Goal: Information Seeking & Learning: Find specific fact

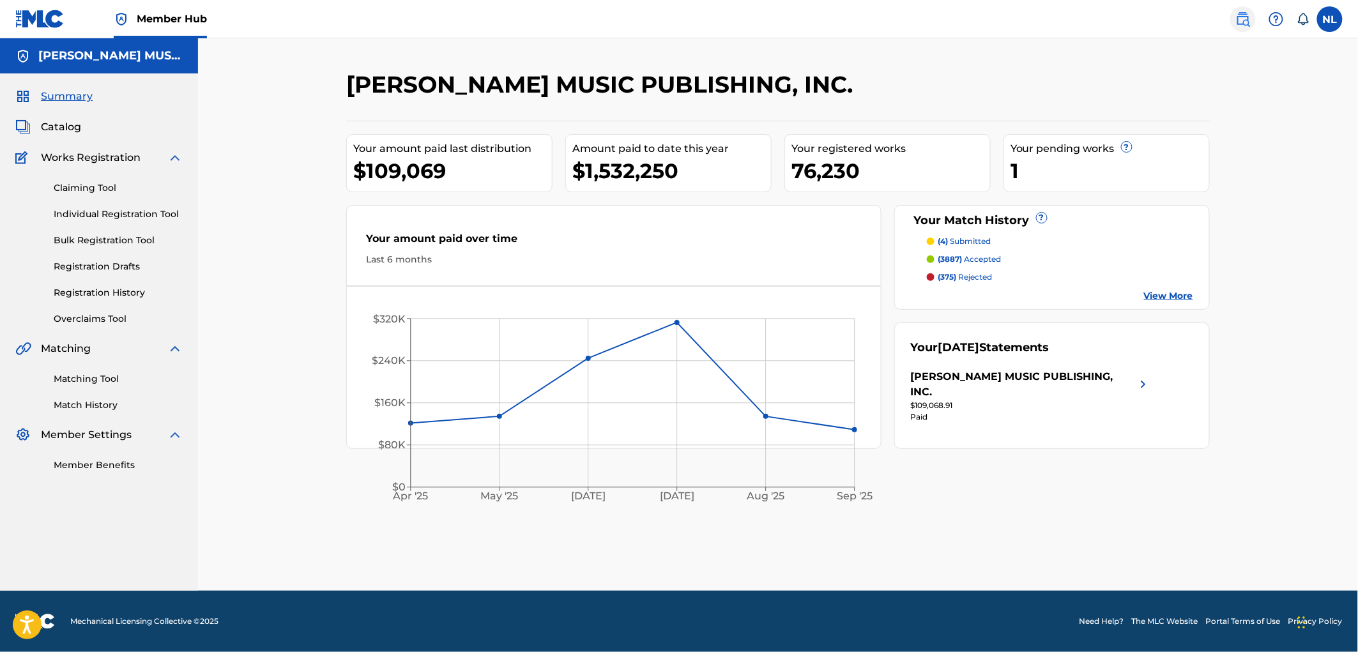
click at [1240, 18] on img at bounding box center [1242, 18] width 15 height 15
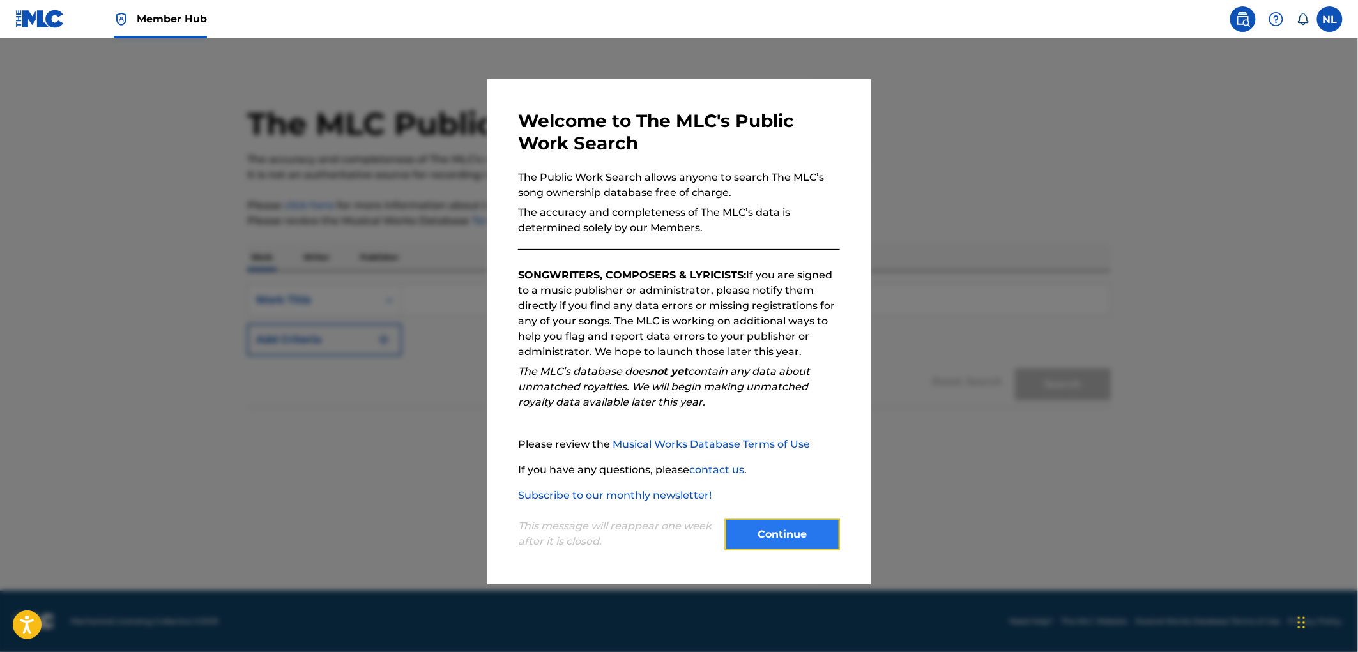
click at [742, 529] on button "Continue" at bounding box center [782, 535] width 115 height 32
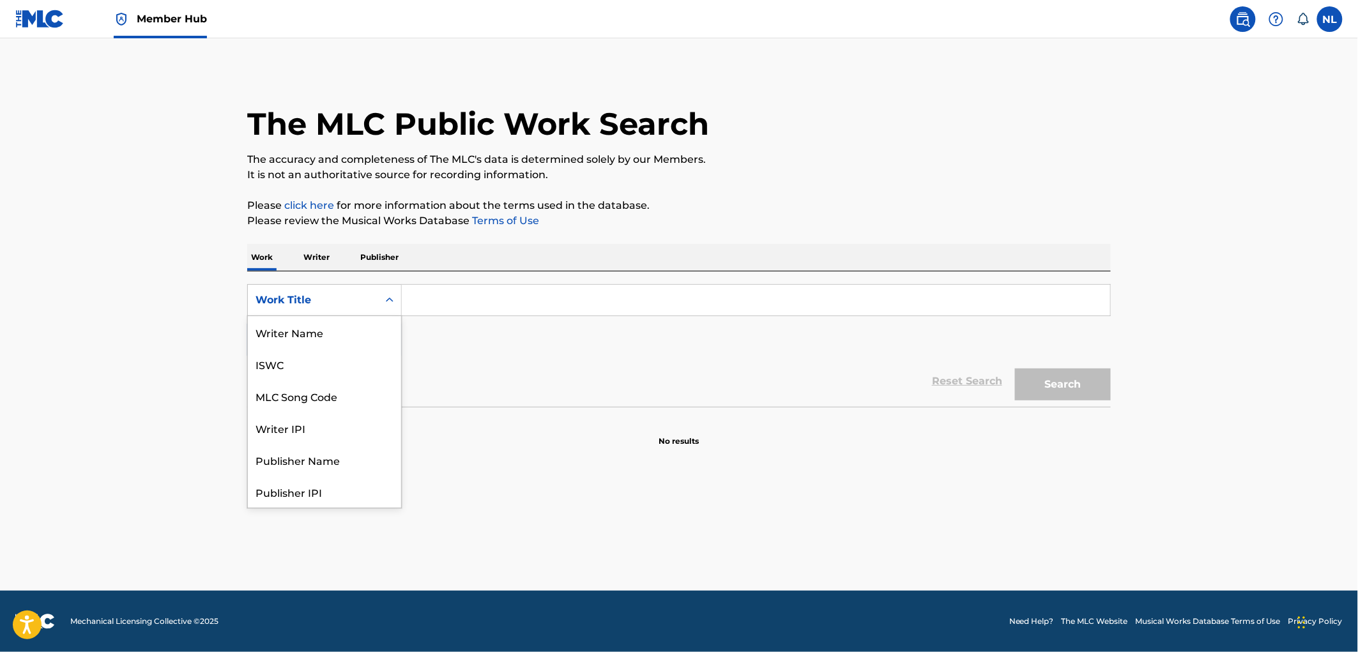
click at [393, 308] on div "Search Form" at bounding box center [389, 300] width 23 height 23
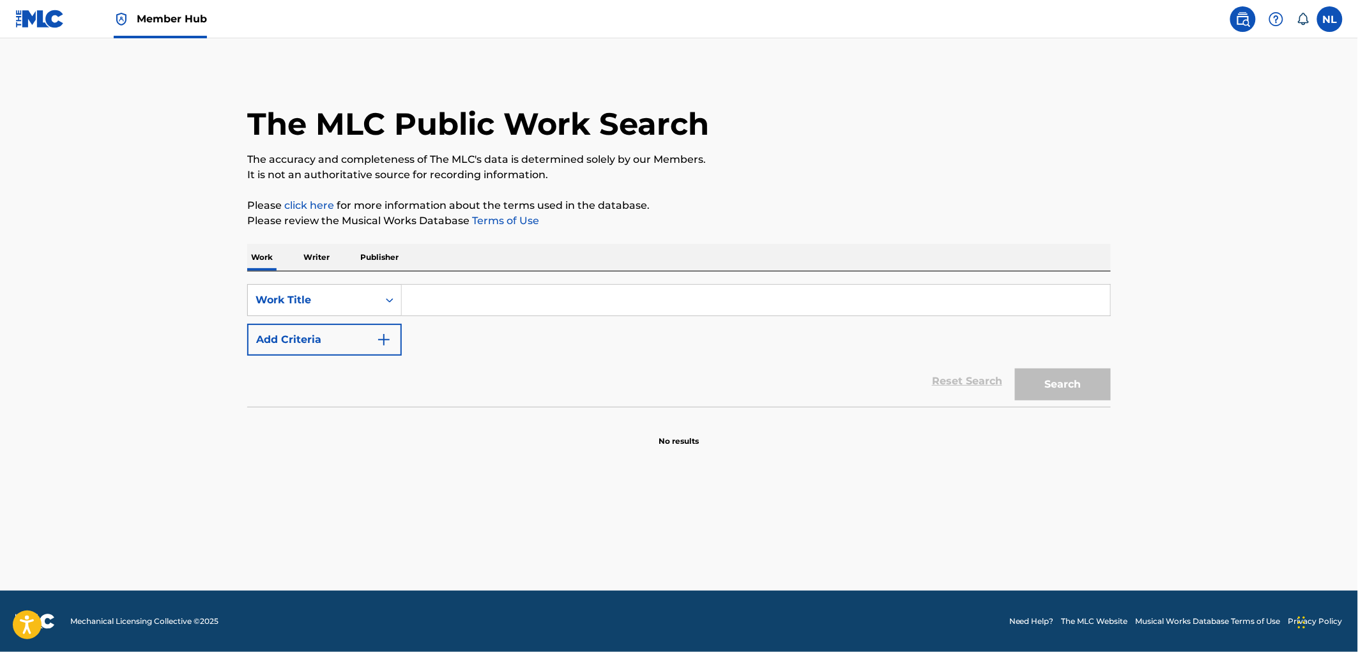
click at [393, 308] on div "Search Form" at bounding box center [389, 300] width 23 height 23
click at [391, 343] on img "Search Form" at bounding box center [383, 339] width 15 height 15
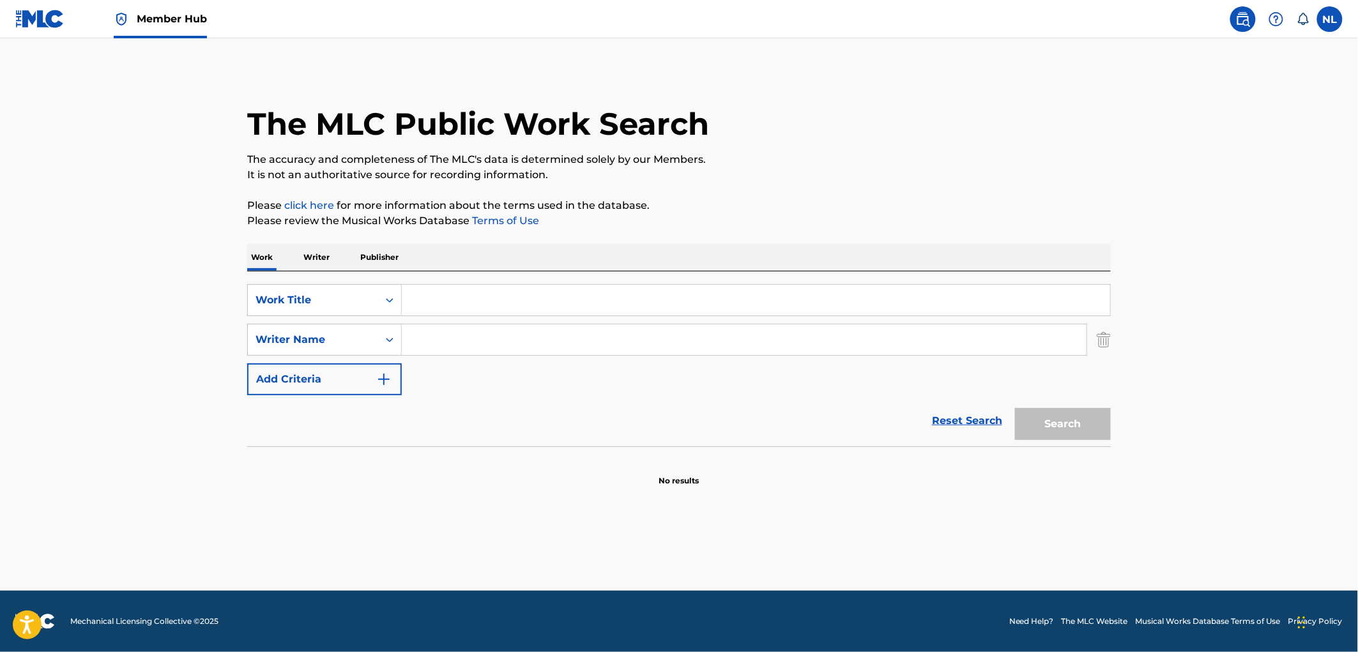
click at [477, 303] on input "Search Form" at bounding box center [756, 300] width 708 height 31
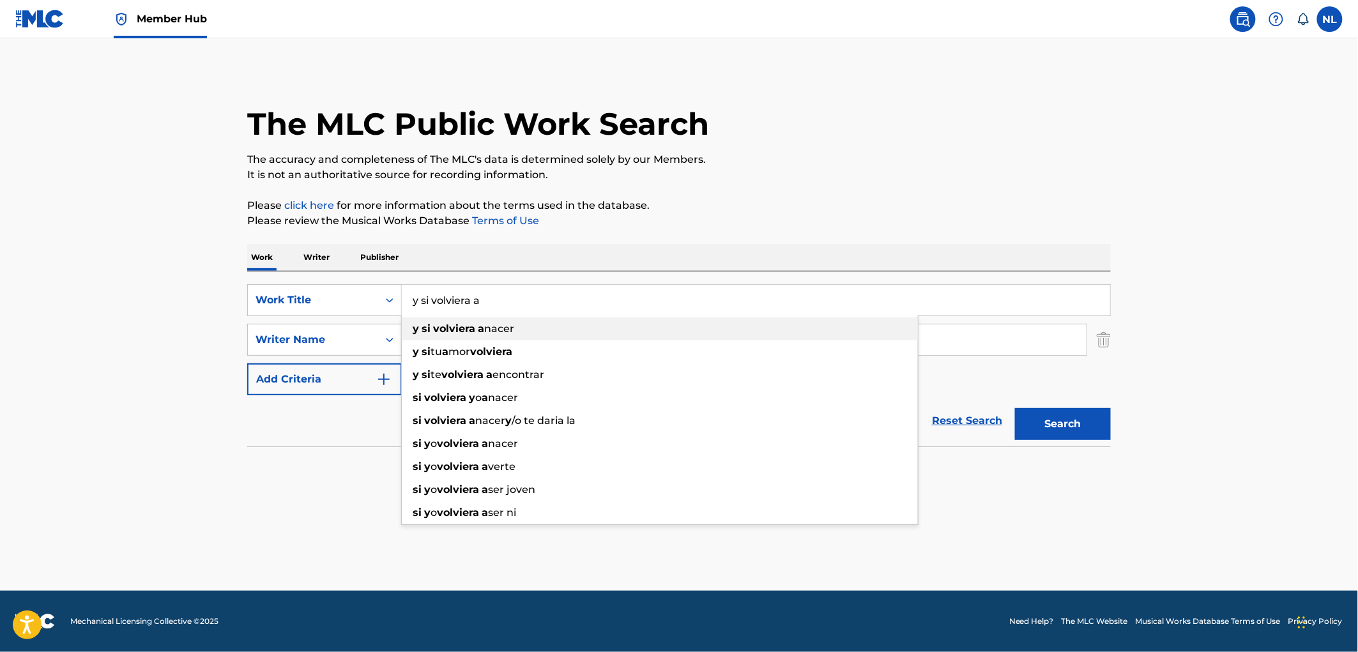
click at [471, 321] on div "y si volviera a nacer" at bounding box center [660, 328] width 516 height 23
type input "y si volviera a nacer"
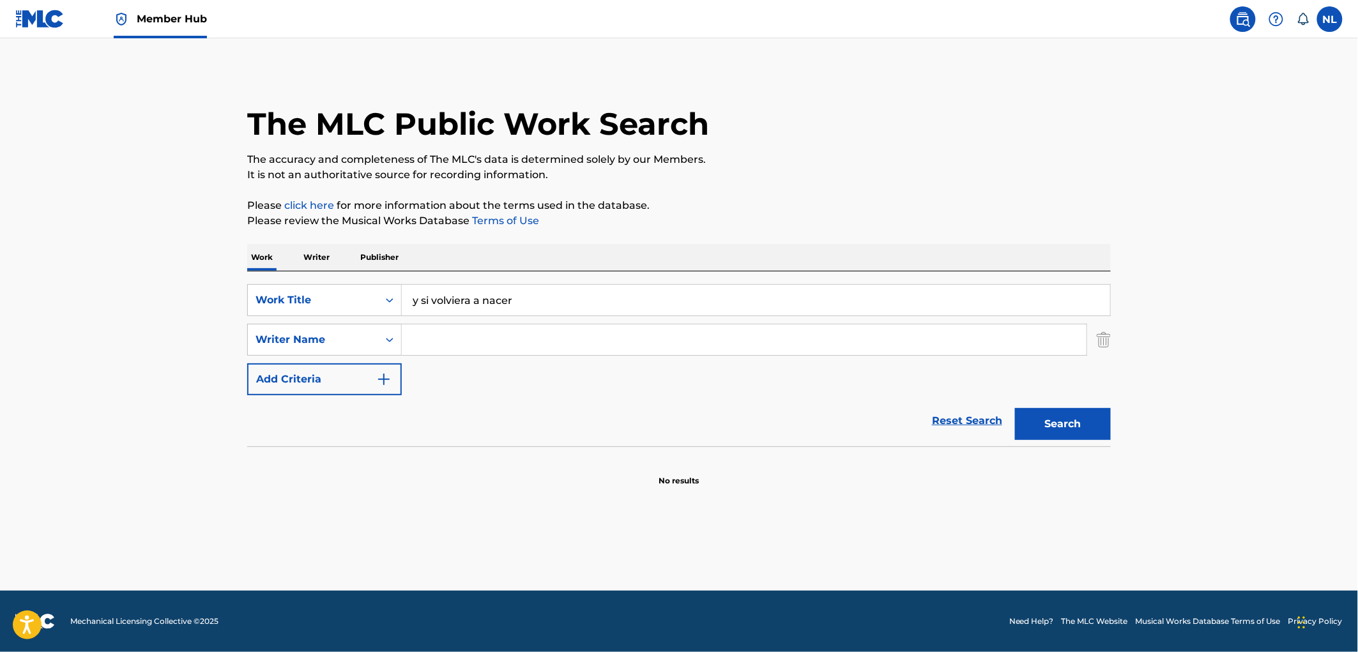
click at [464, 327] on input "Search Form" at bounding box center [744, 339] width 685 height 31
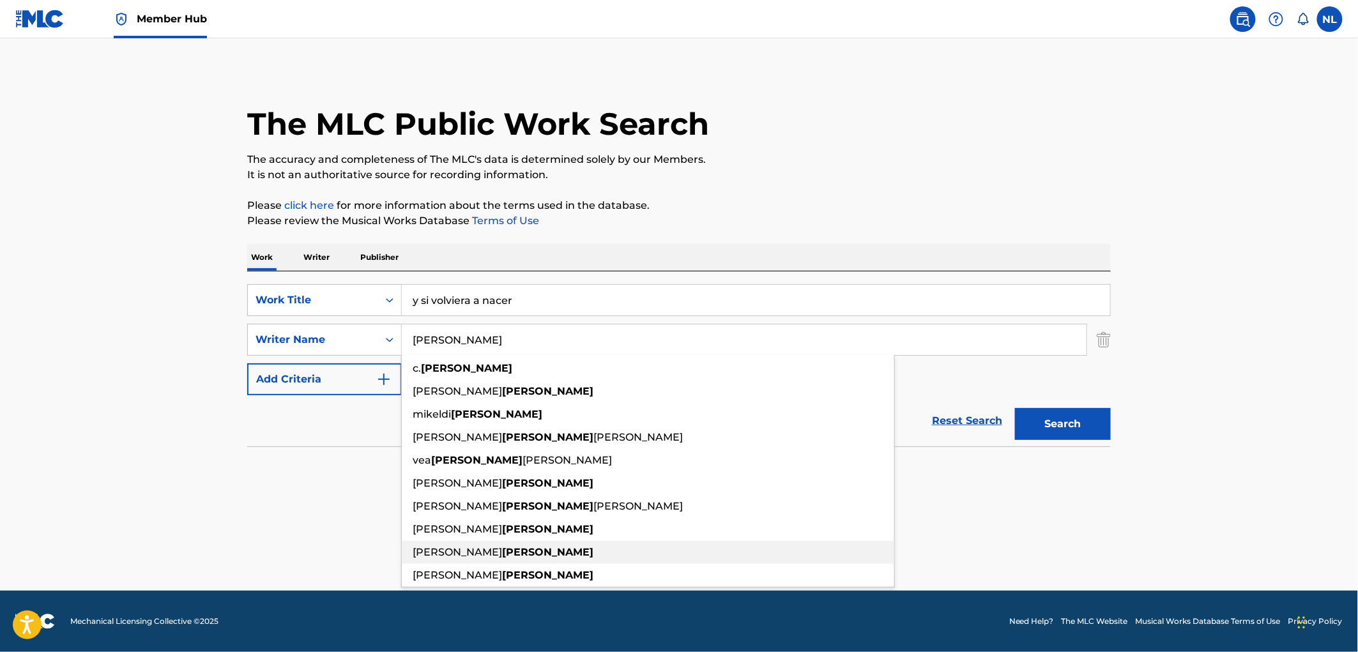
click at [446, 556] on span "[PERSON_NAME]" at bounding box center [457, 552] width 89 height 12
type input "[PERSON_NAME]"
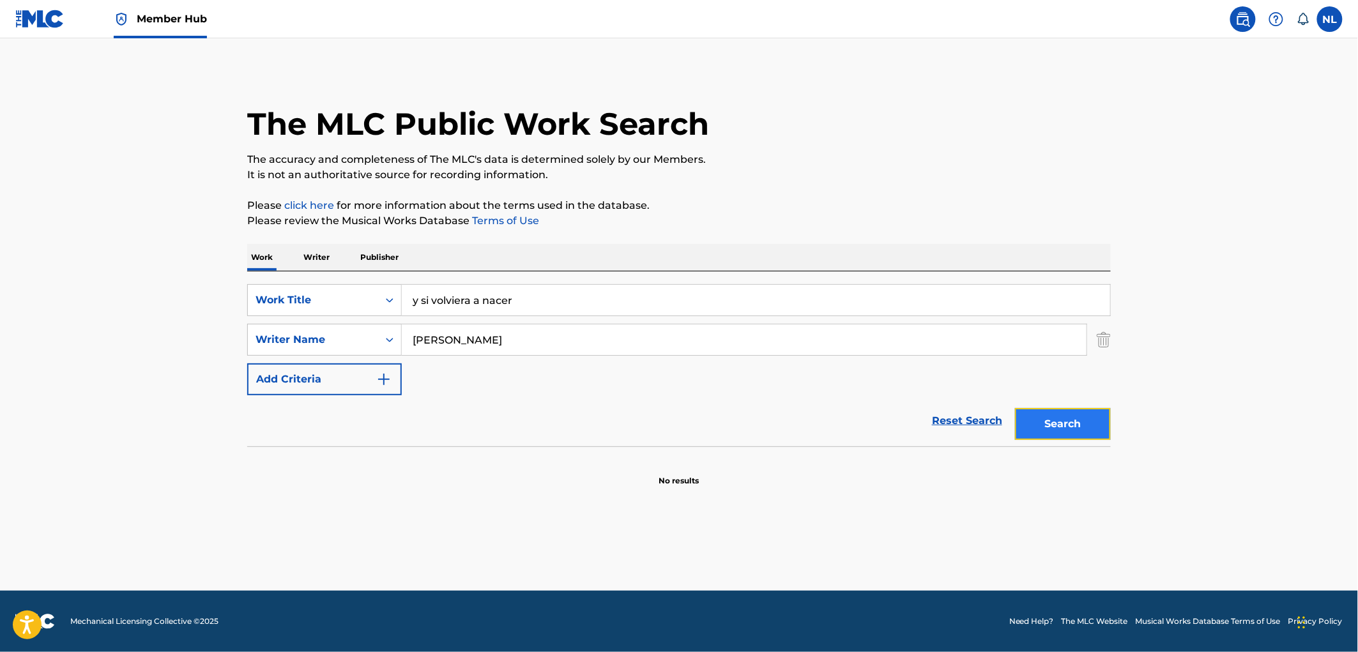
click at [1055, 418] on button "Search" at bounding box center [1063, 424] width 96 height 32
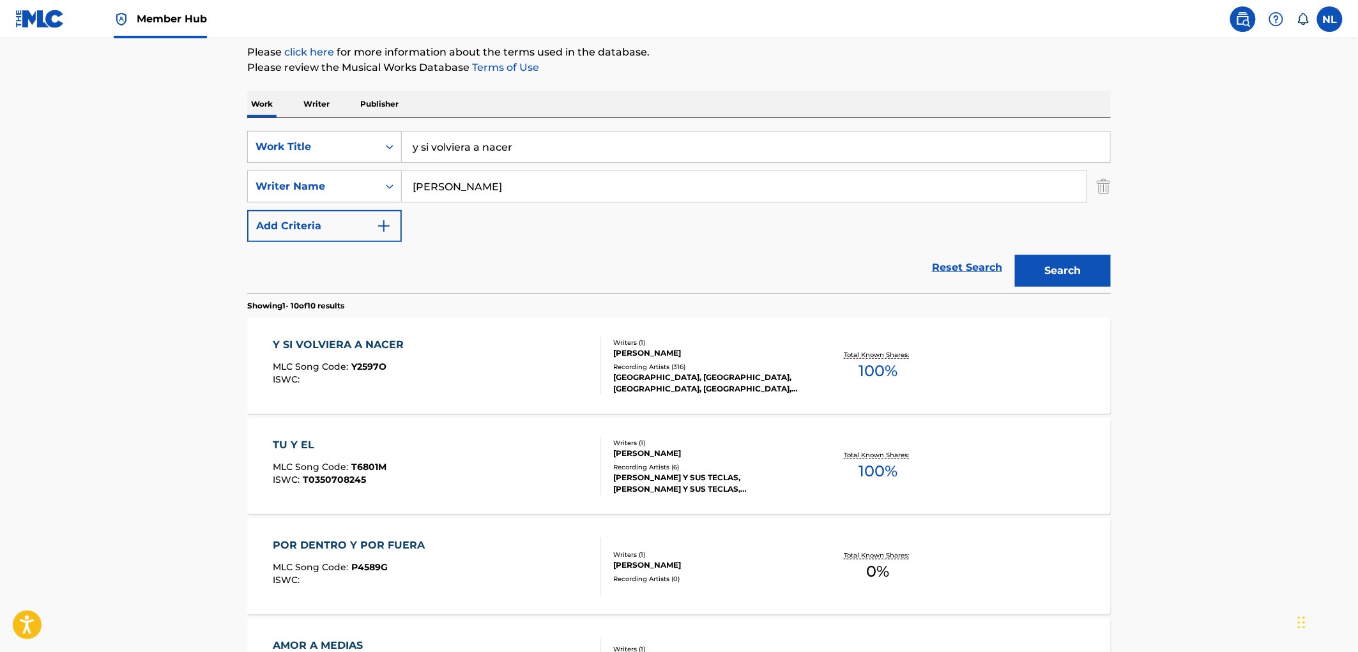
scroll to position [189, 0]
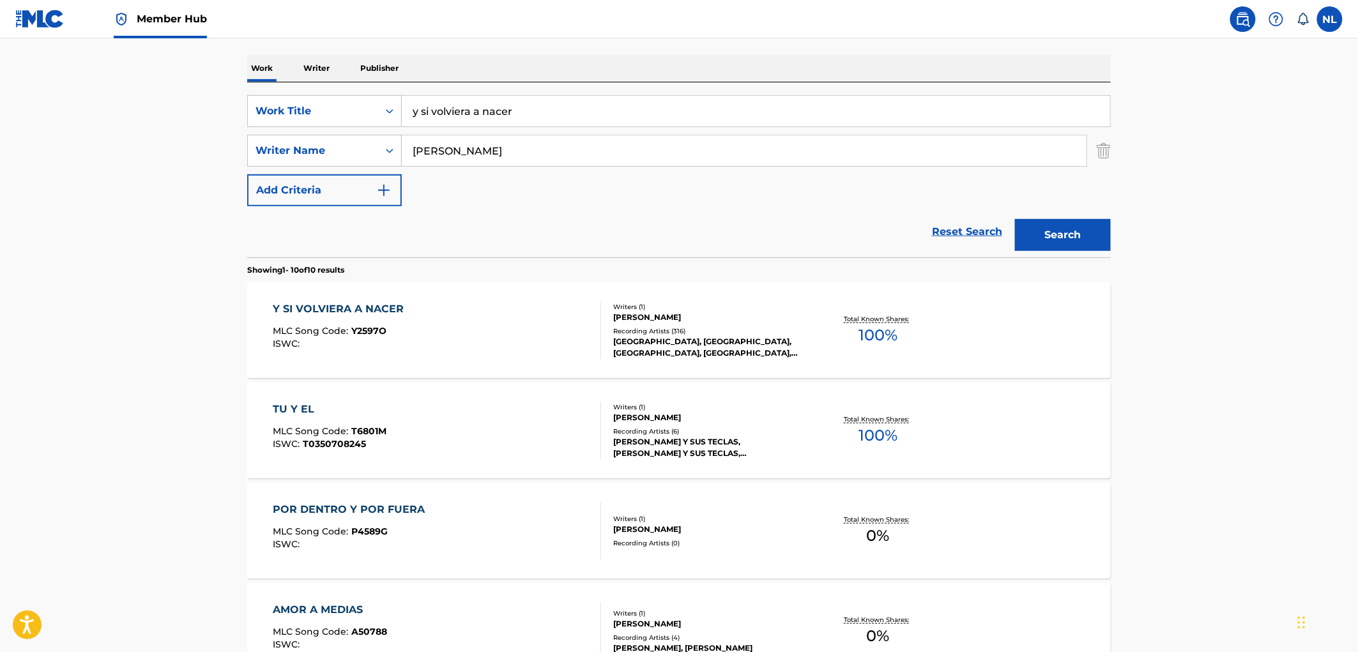
click at [665, 317] on div "[PERSON_NAME]" at bounding box center [709, 317] width 193 height 11
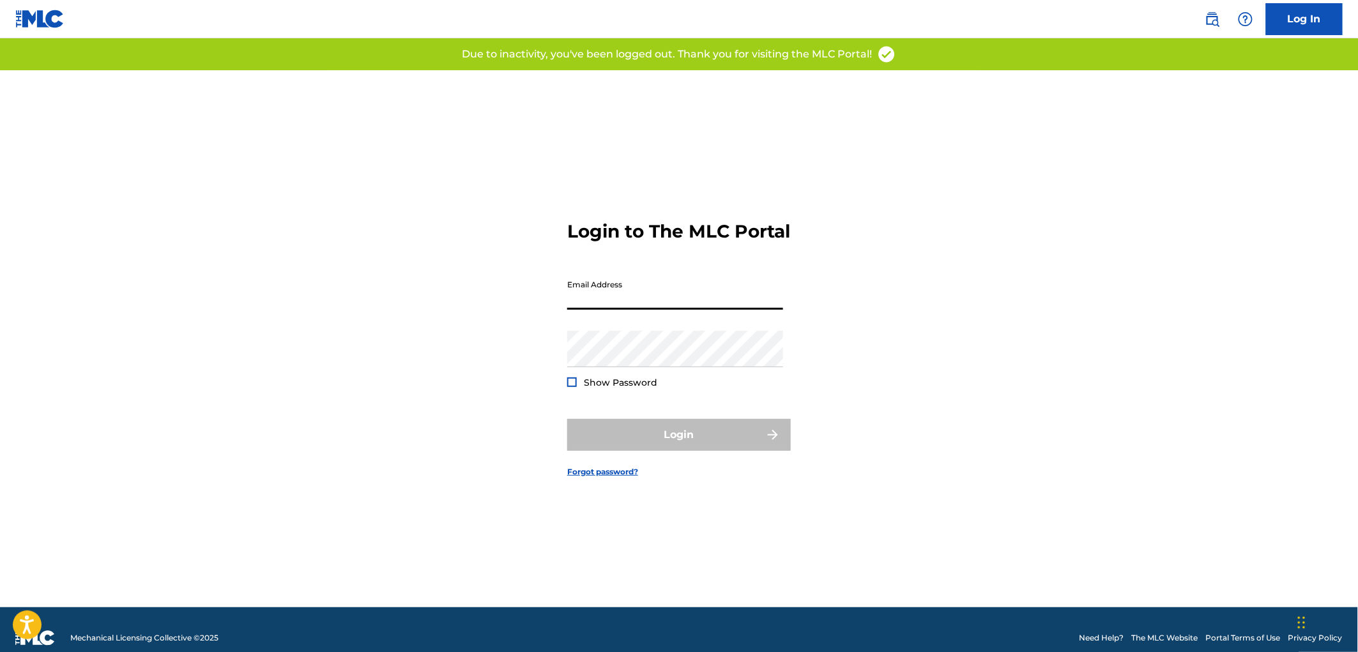
click at [586, 299] on input "Email Address" at bounding box center [675, 291] width 216 height 36
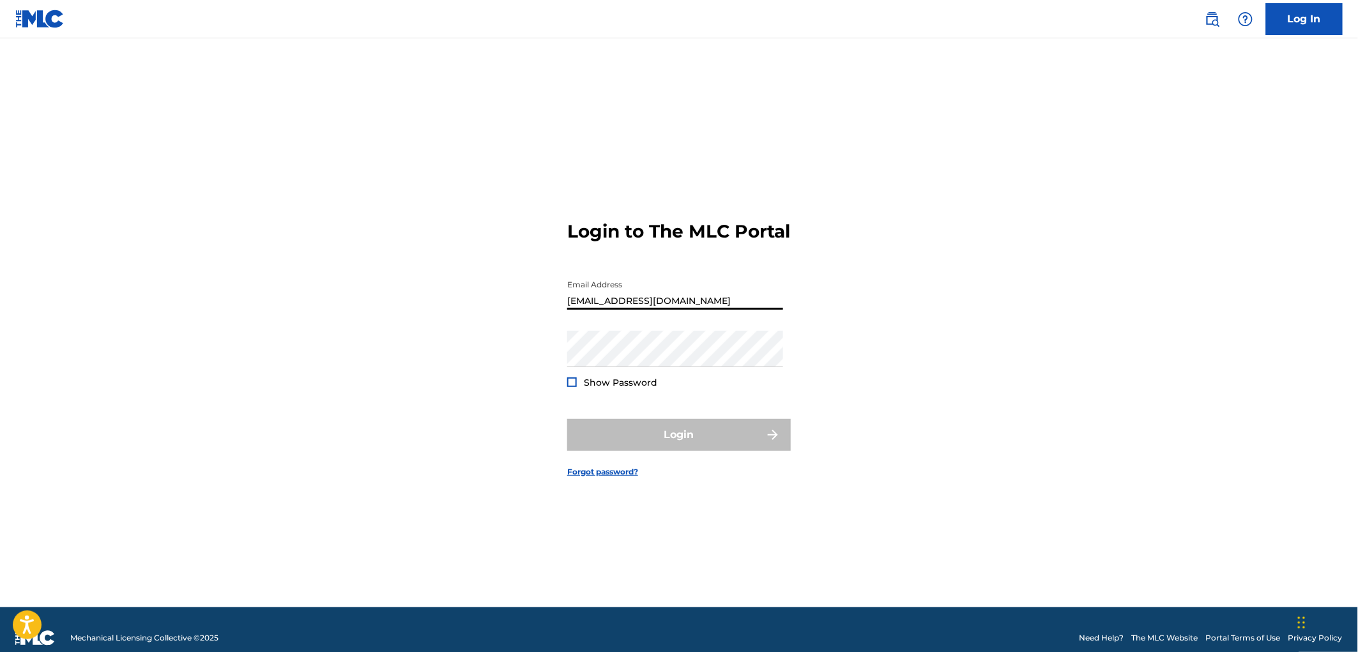
type input "[EMAIL_ADDRESS][DOMAIN_NAME]"
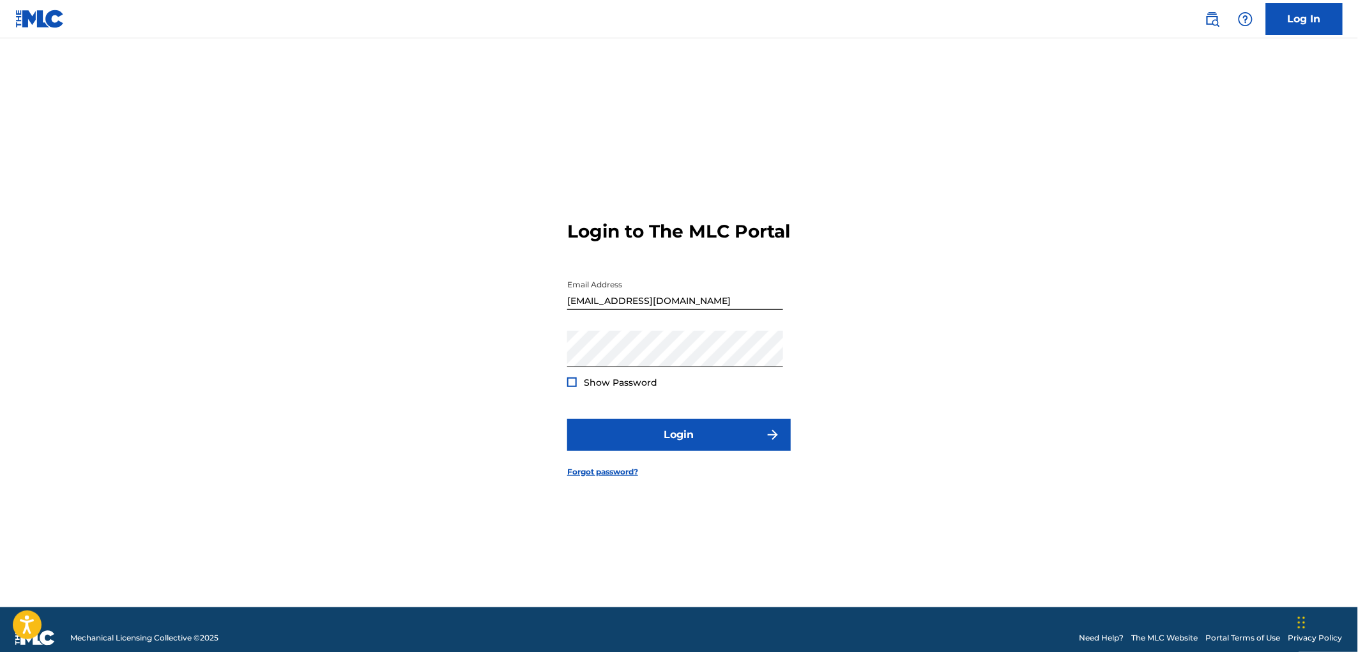
click at [567, 387] on div at bounding box center [572, 382] width 10 height 10
click at [708, 448] on button "Login" at bounding box center [679, 435] width 224 height 32
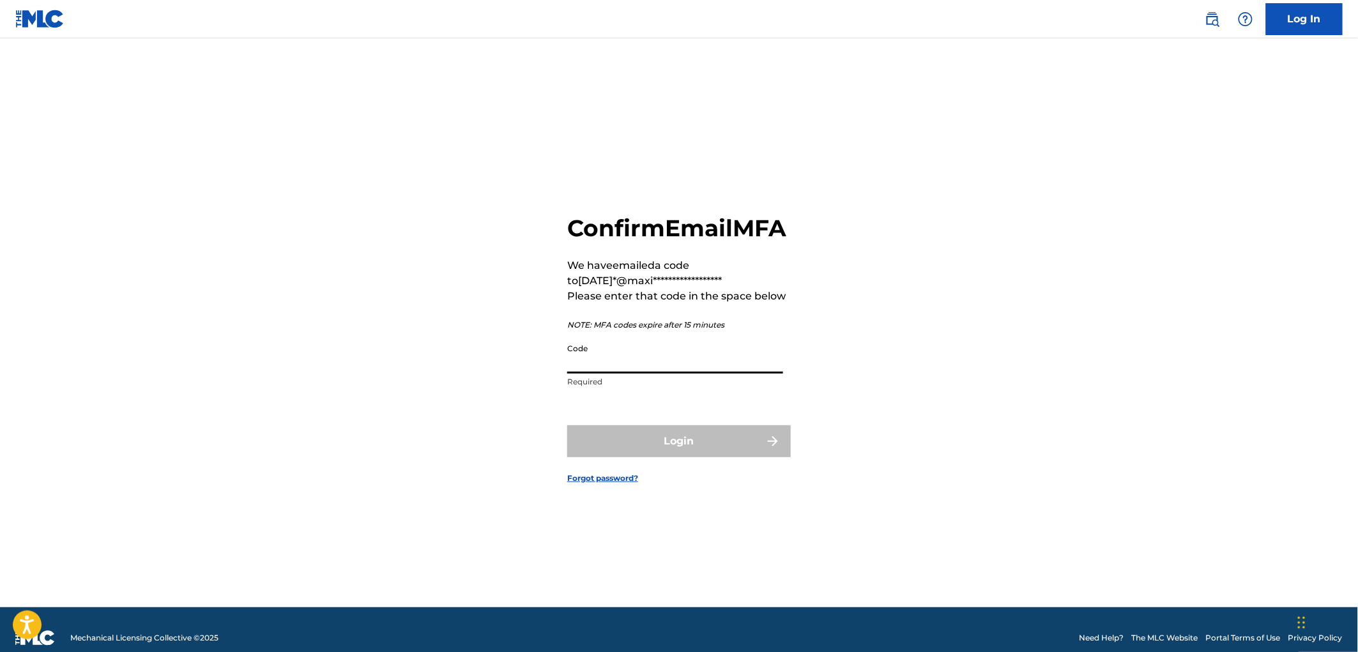
click at [586, 374] on input "Code" at bounding box center [675, 355] width 216 height 36
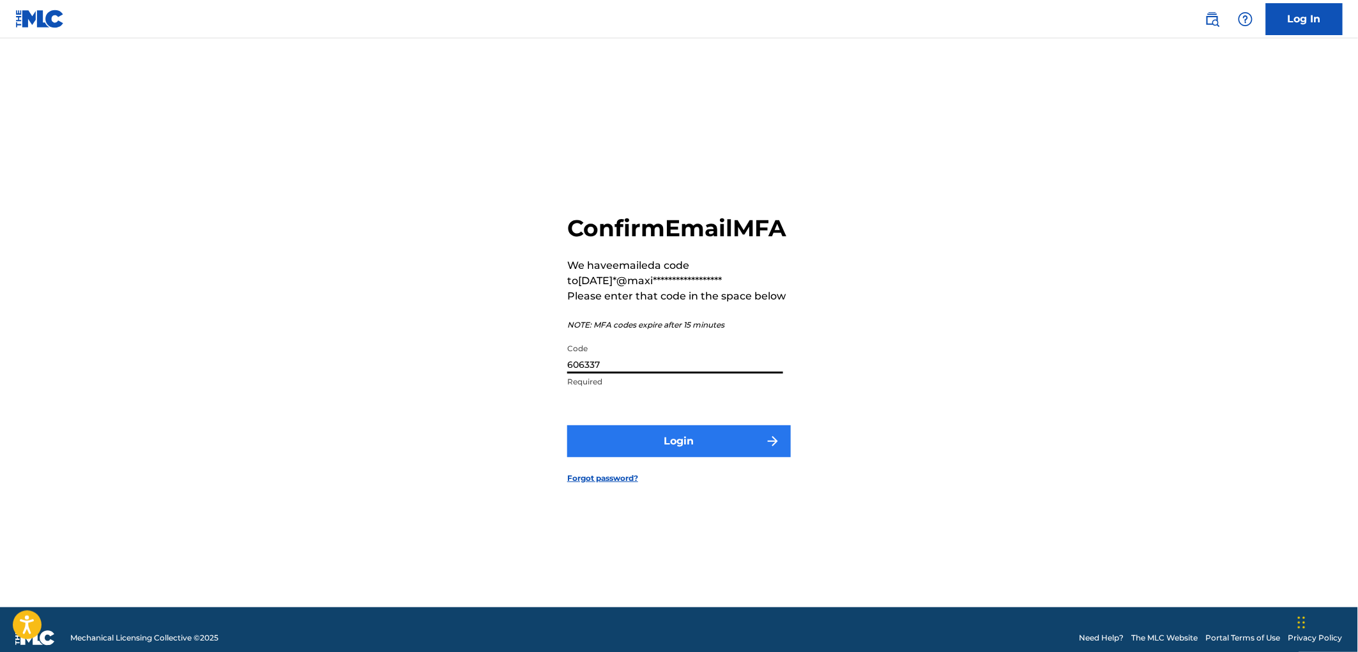
type input "606337"
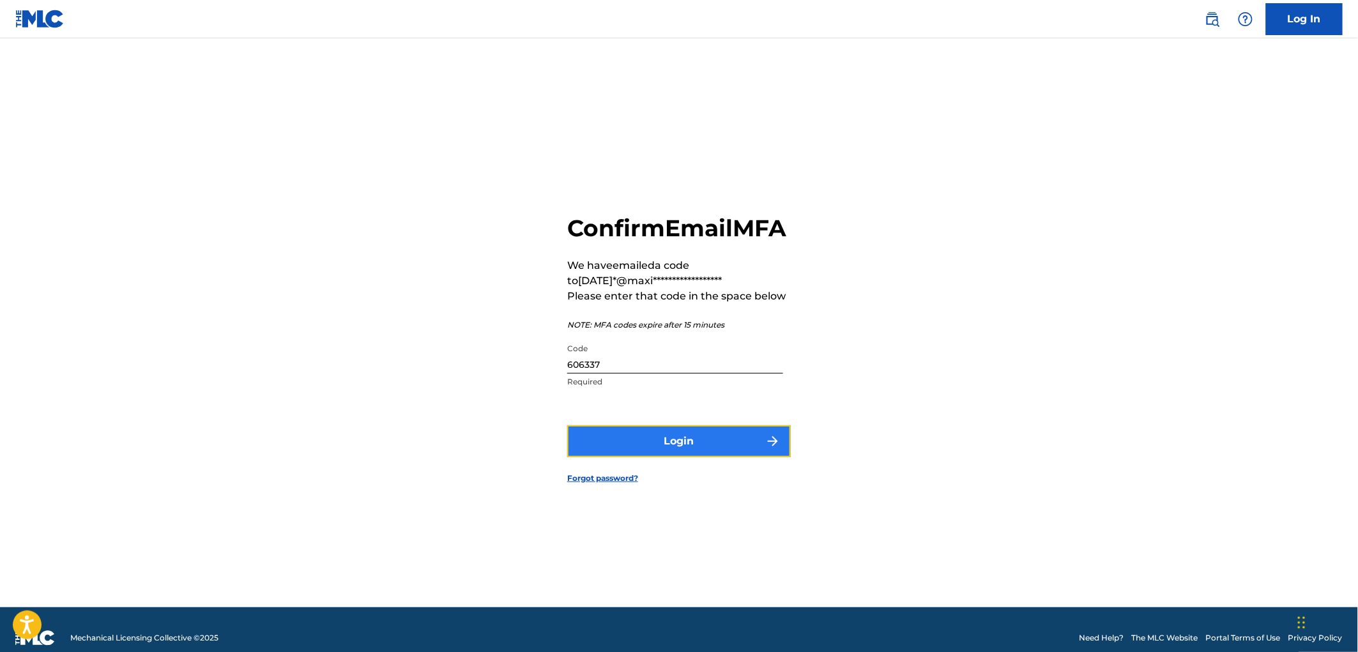
click at [680, 448] on button "Login" at bounding box center [679, 441] width 224 height 32
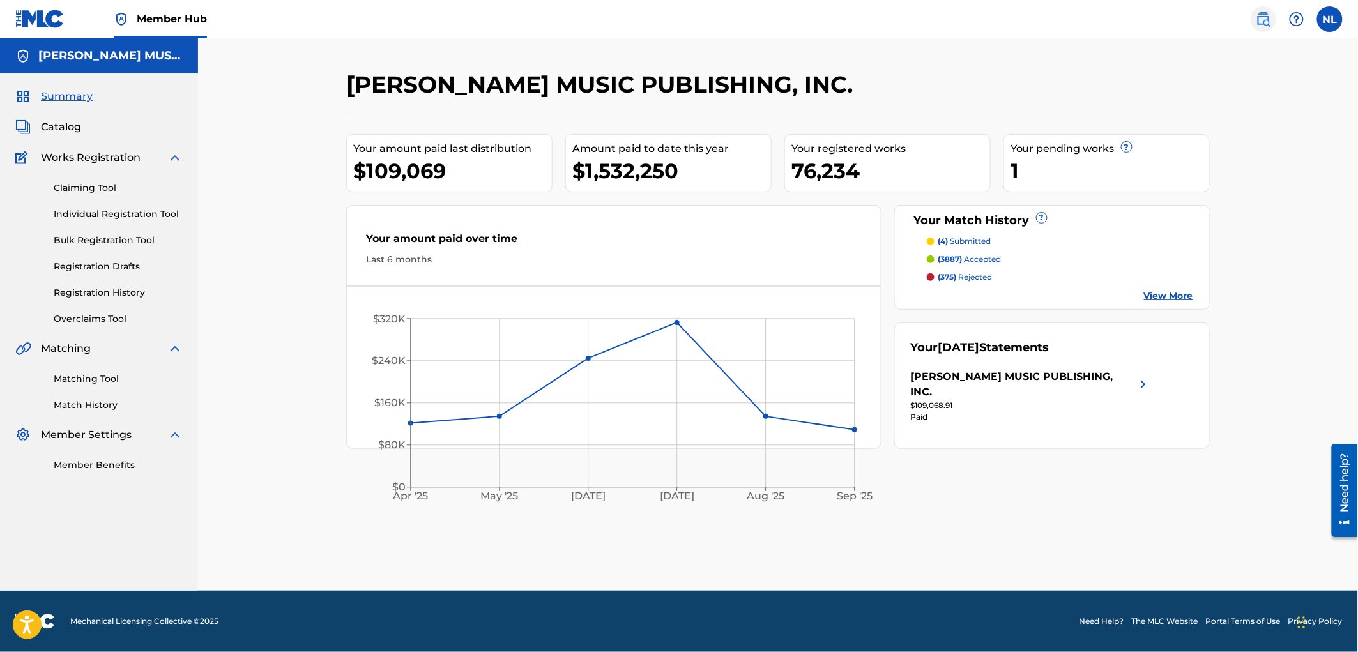
click at [1266, 20] on img at bounding box center [1263, 18] width 15 height 15
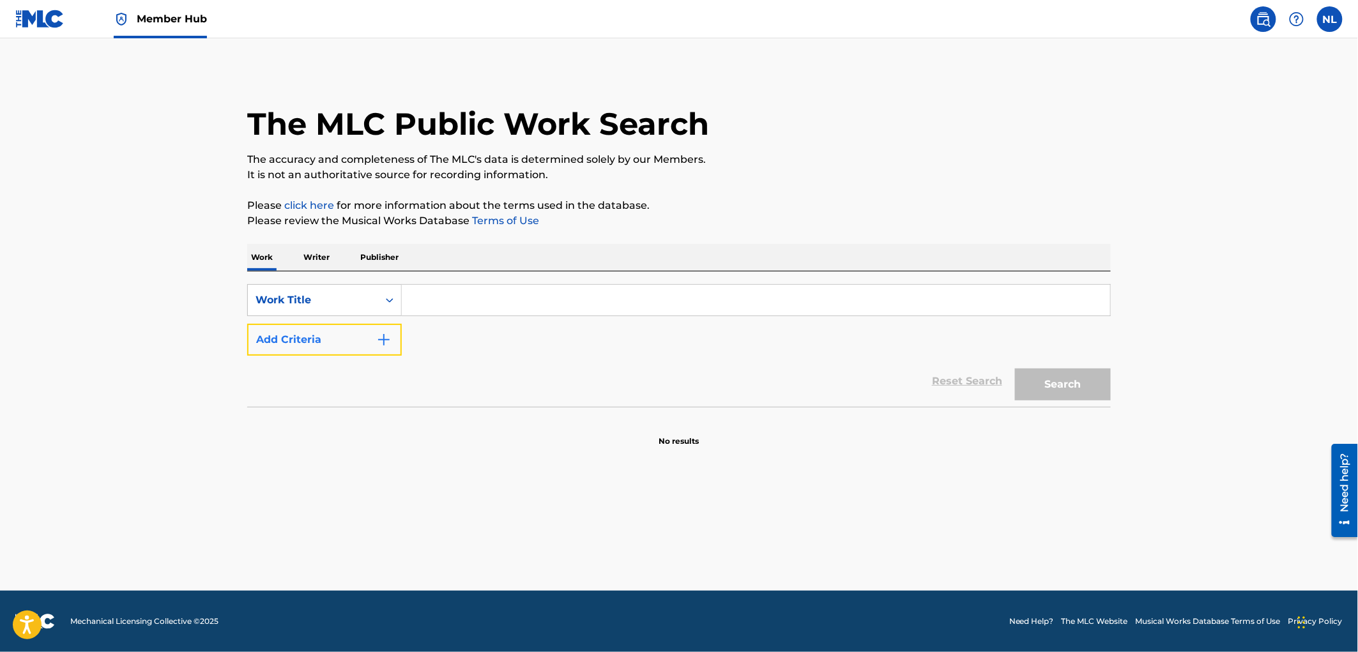
click at [381, 335] on img "Search Form" at bounding box center [383, 339] width 15 height 15
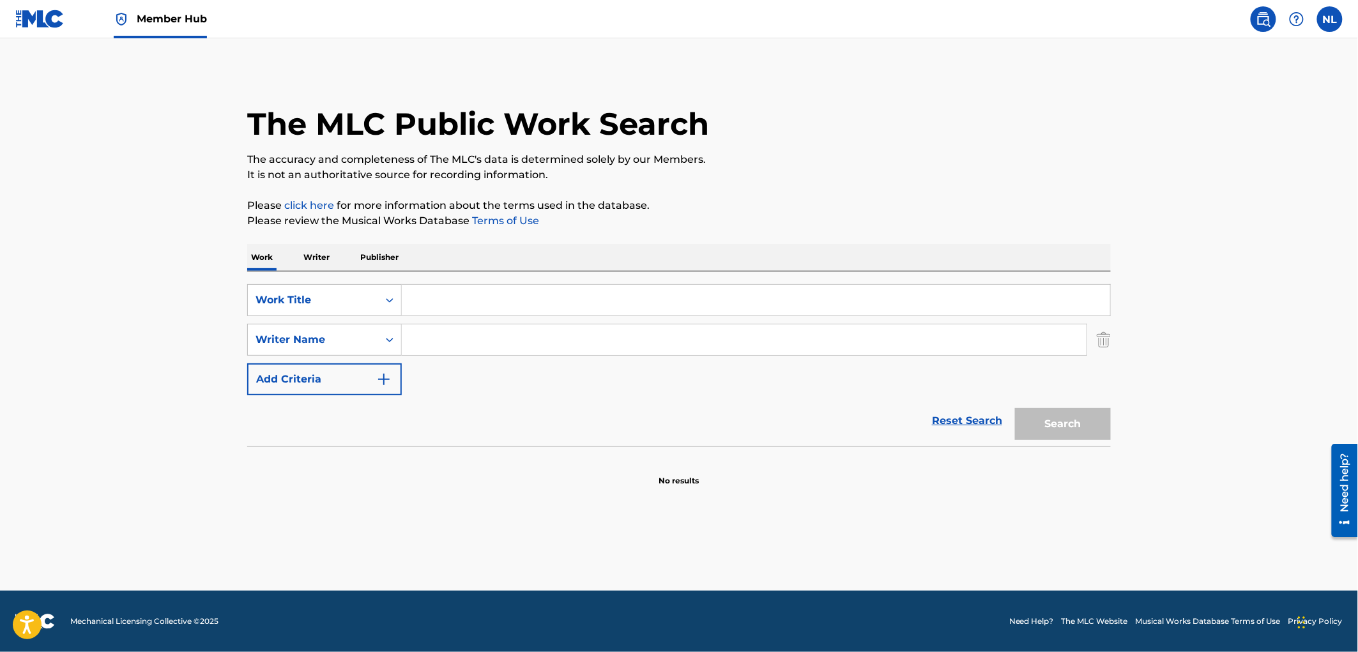
click at [471, 309] on input "Search Form" at bounding box center [756, 300] width 708 height 31
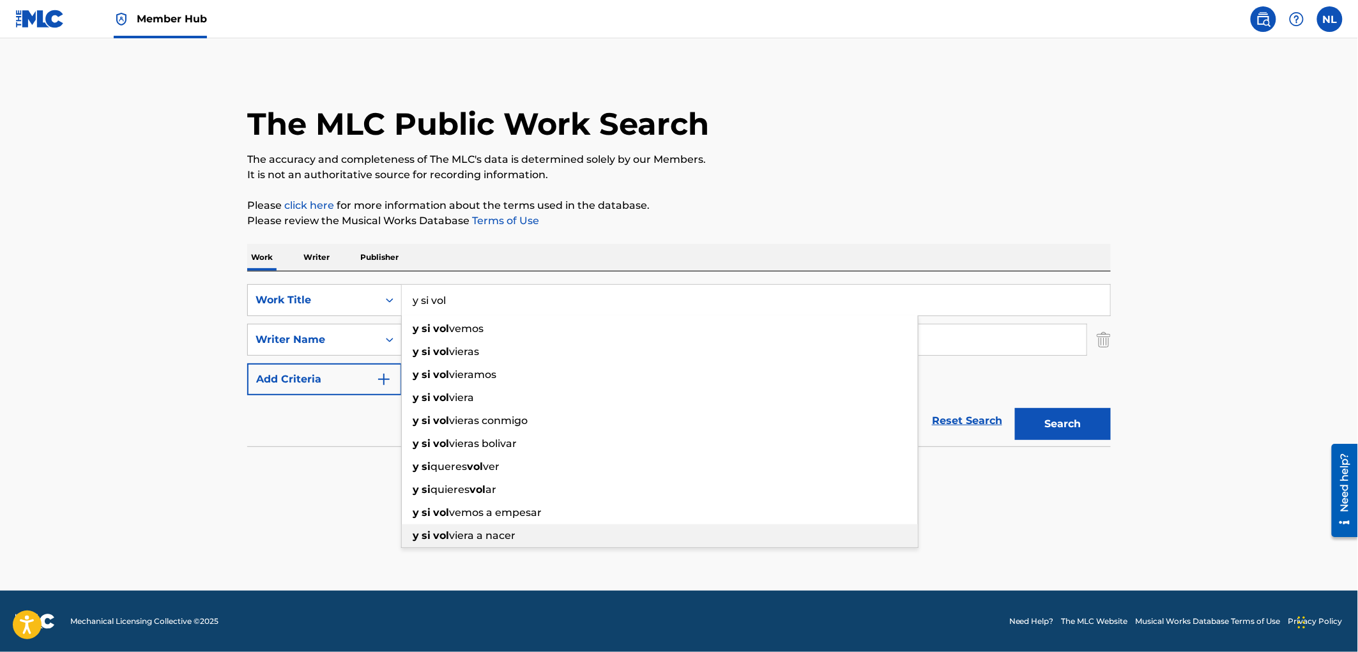
click at [482, 528] on div "y si vol viera a nacer" at bounding box center [660, 535] width 516 height 23
type input "y si volviera a nacer"
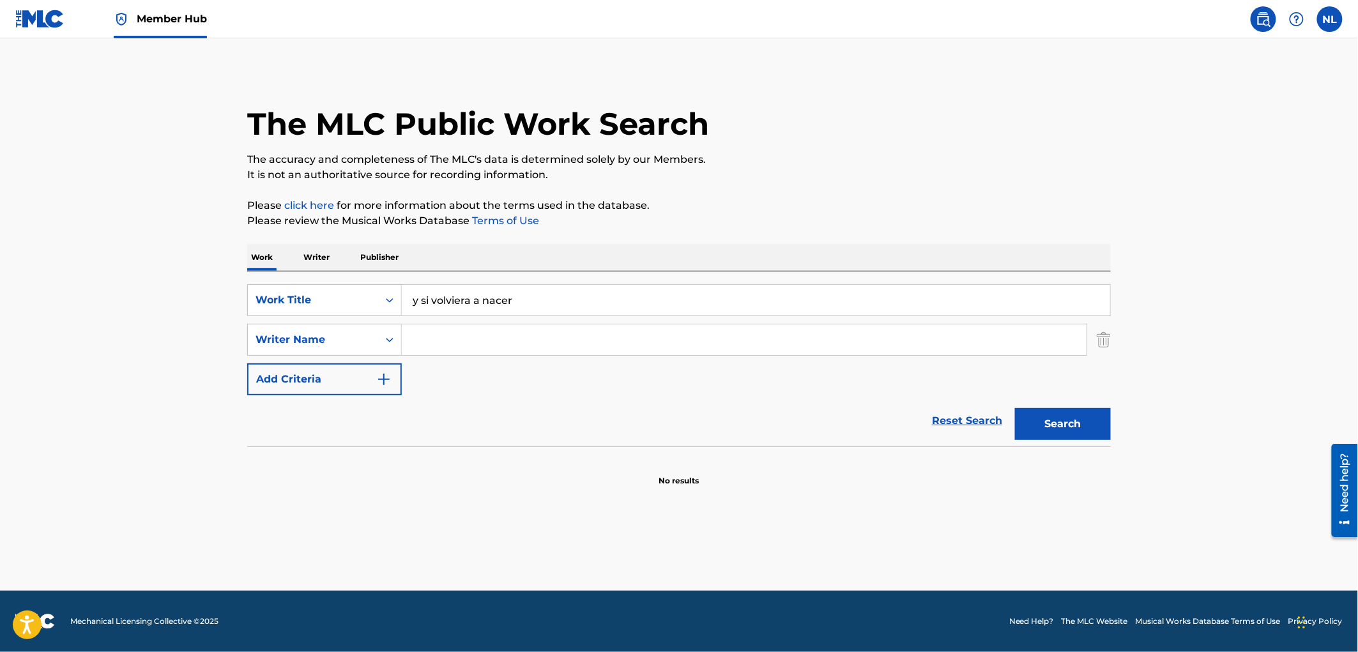
click at [474, 334] on input "Search Form" at bounding box center [744, 339] width 685 height 31
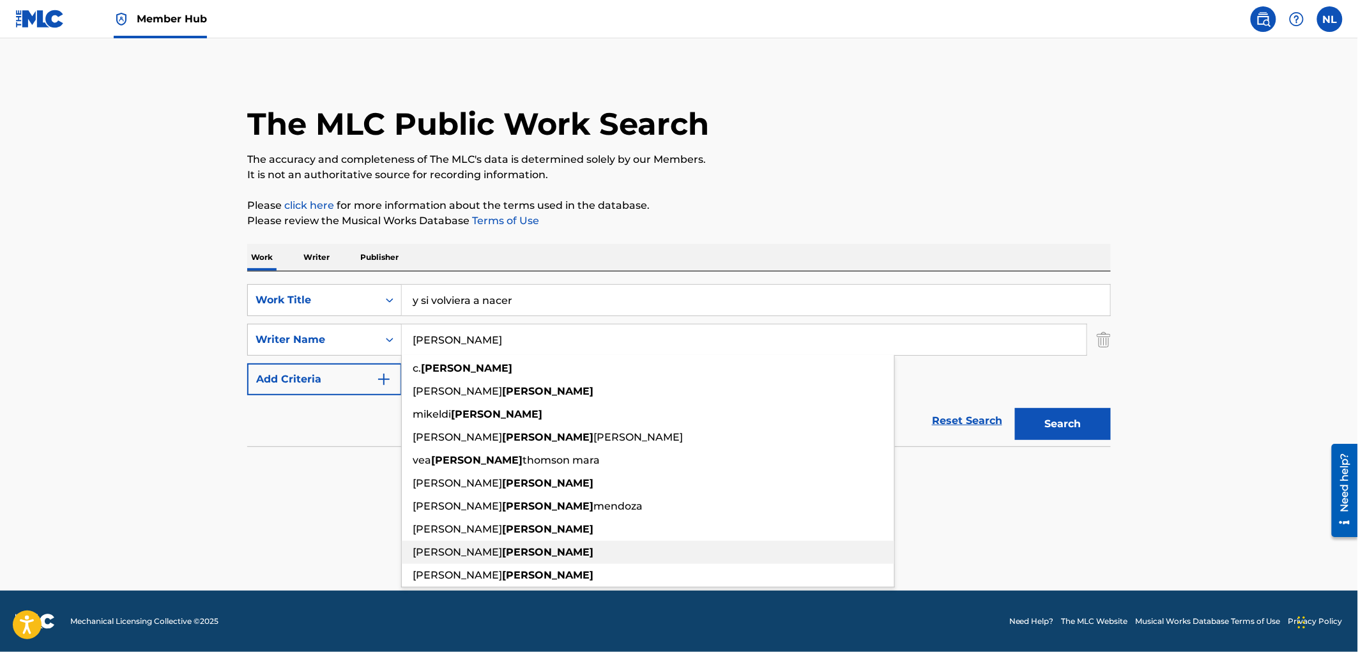
click at [502, 550] on strong "[PERSON_NAME]" at bounding box center [547, 552] width 91 height 12
type input "[PERSON_NAME]"
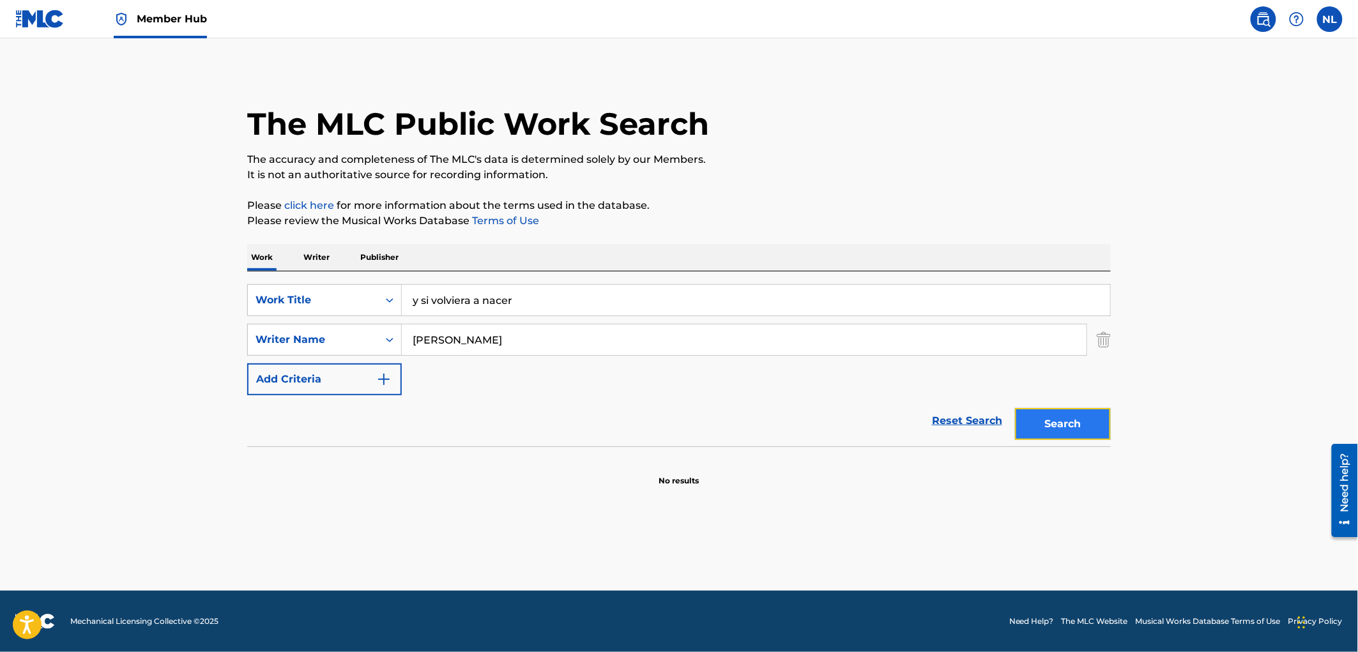
click at [1057, 429] on button "Search" at bounding box center [1063, 424] width 96 height 32
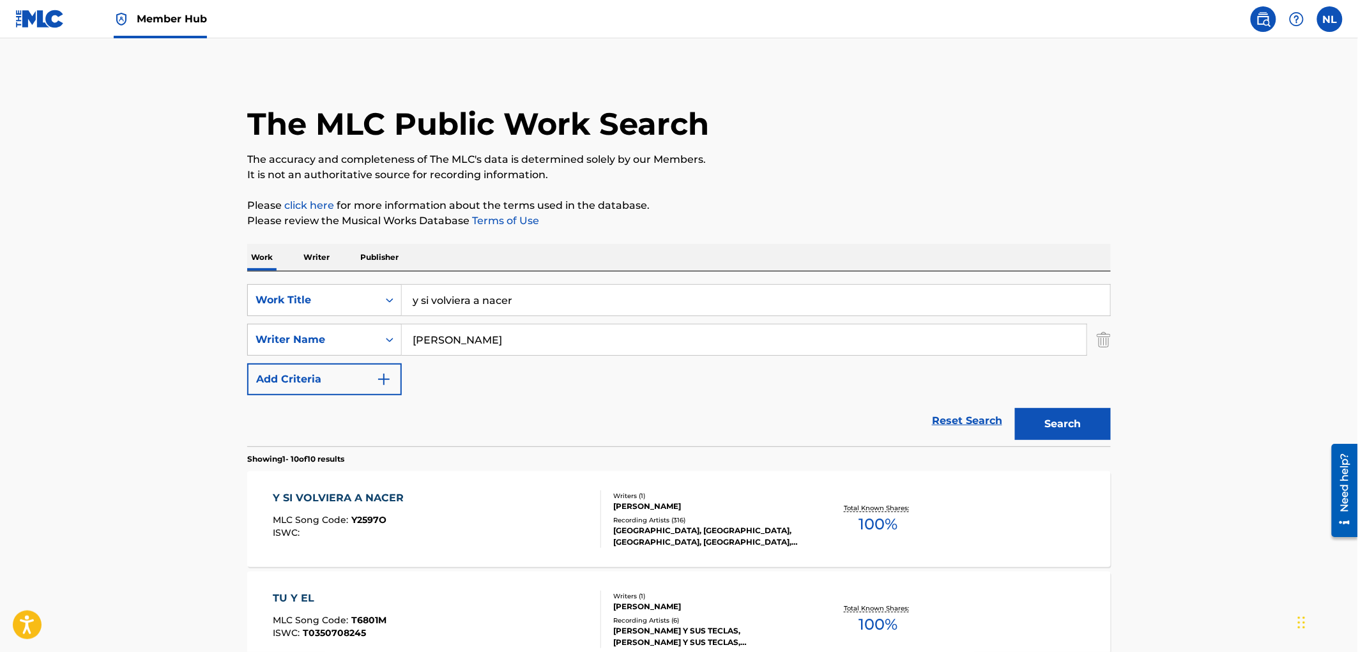
click at [694, 525] on div "[GEOGRAPHIC_DATA], [GEOGRAPHIC_DATA], [GEOGRAPHIC_DATA], [GEOGRAPHIC_DATA], [GE…" at bounding box center [709, 536] width 193 height 23
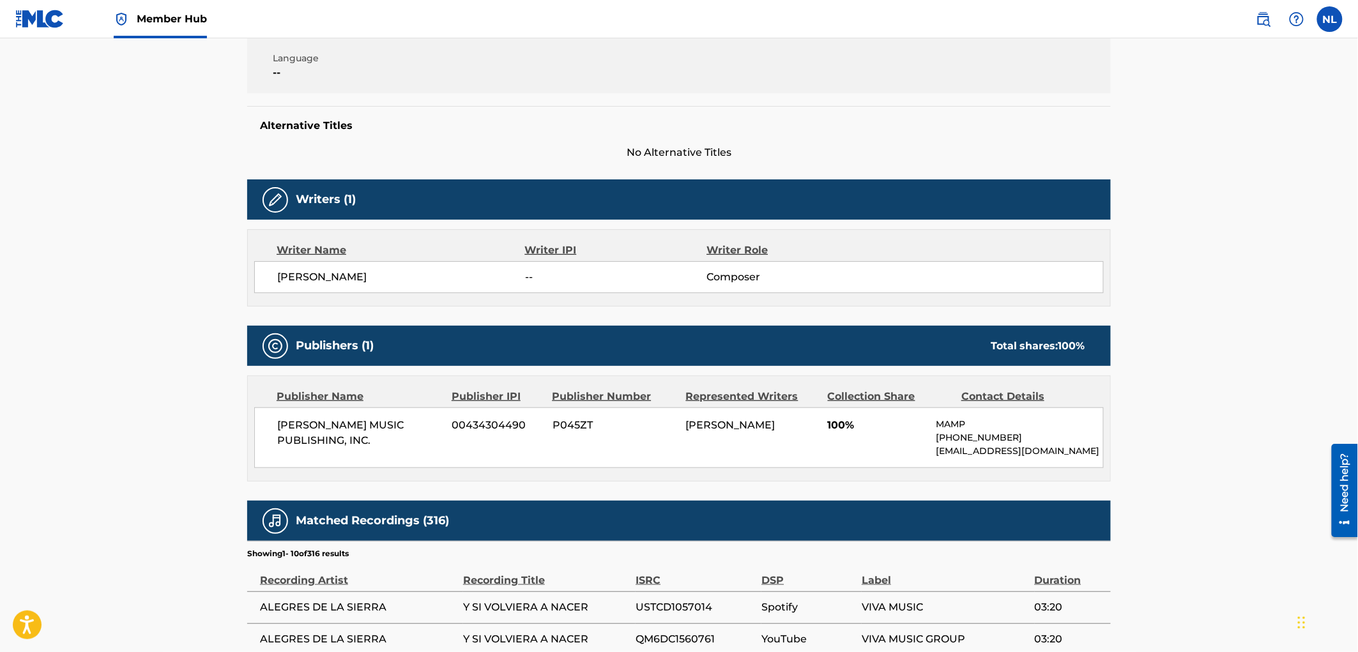
scroll to position [236, 0]
